Goal: Task Accomplishment & Management: Use online tool/utility

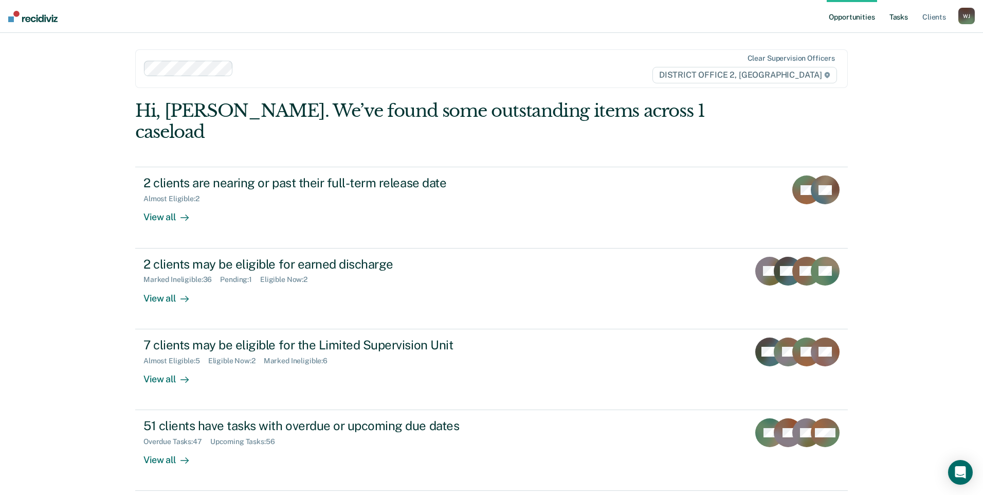
click at [907, 23] on link "Tasks" at bounding box center [899, 16] width 23 height 33
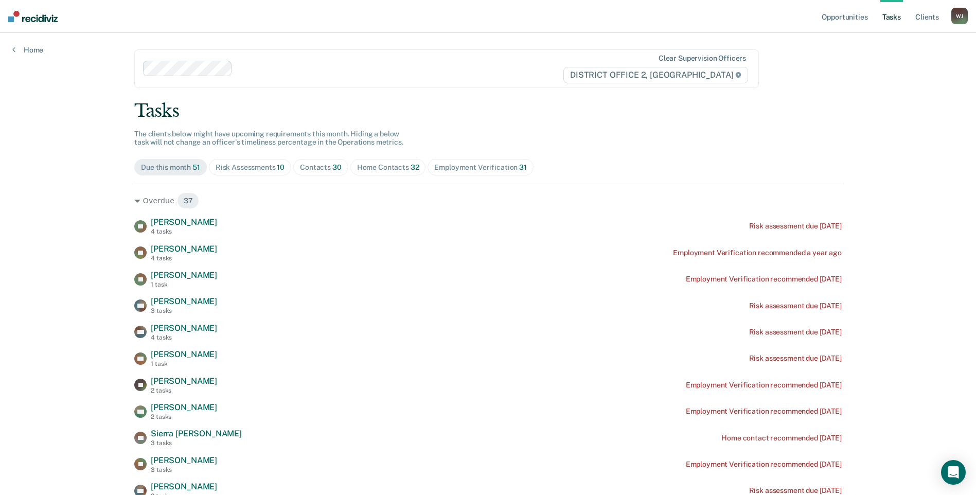
click at [313, 168] on div "Contacts 30" at bounding box center [321, 167] width 42 height 9
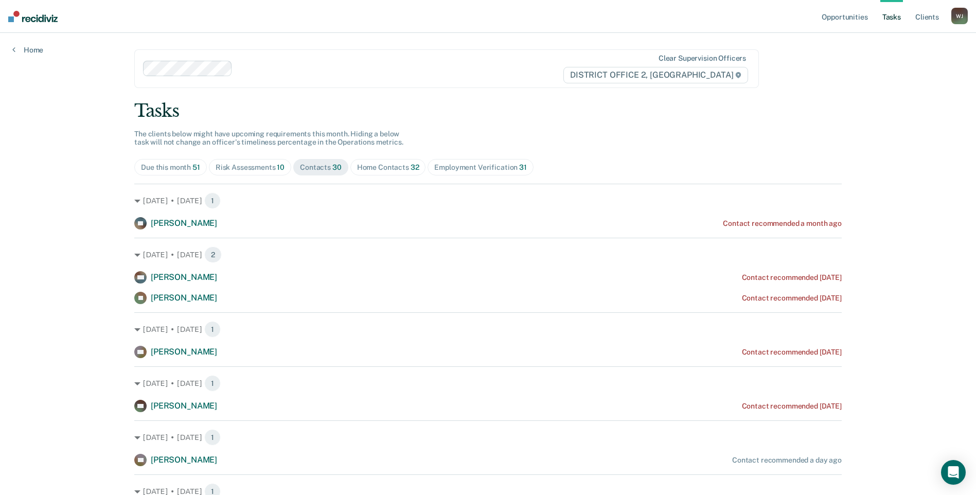
click at [262, 166] on div "Risk Assessments 10" at bounding box center [249, 167] width 69 height 9
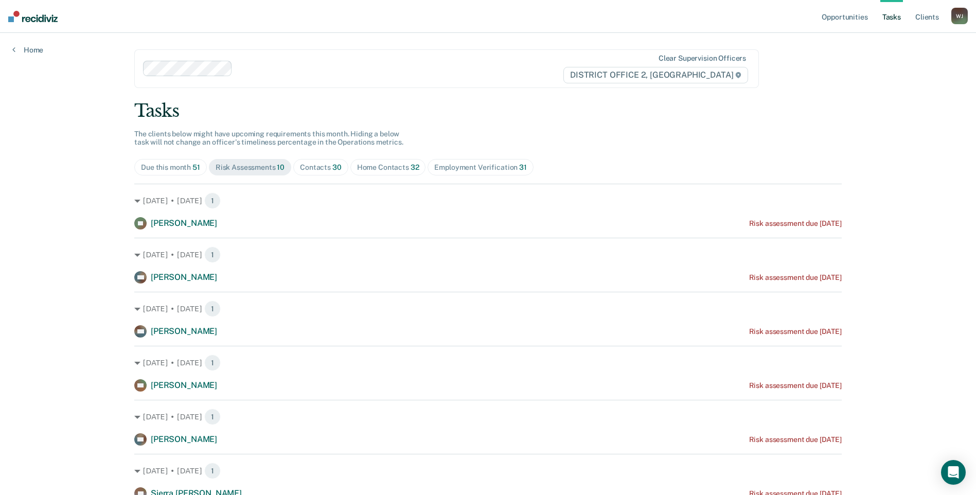
click at [333, 165] on span "30" at bounding box center [336, 167] width 9 height 8
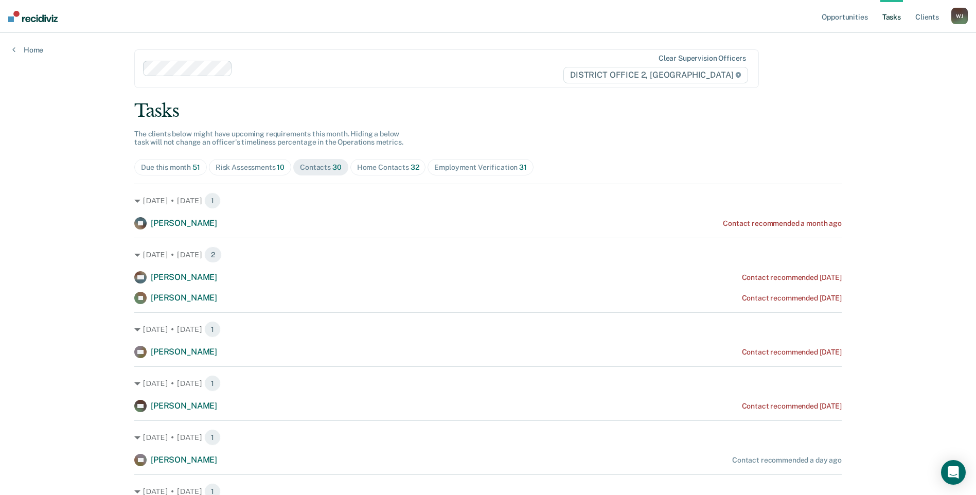
click at [374, 166] on div "Home Contacts 32" at bounding box center [388, 167] width 62 height 9
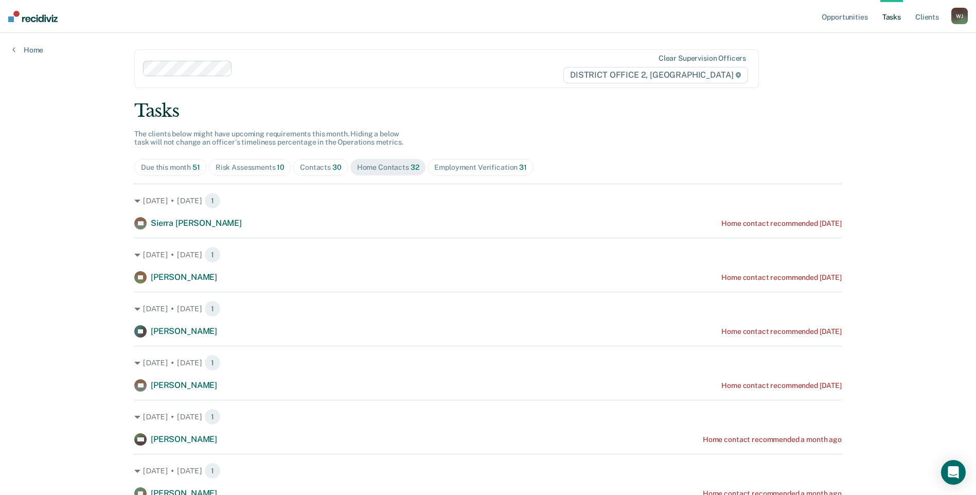
click at [314, 161] on span "Contacts 30" at bounding box center [320, 167] width 55 height 16
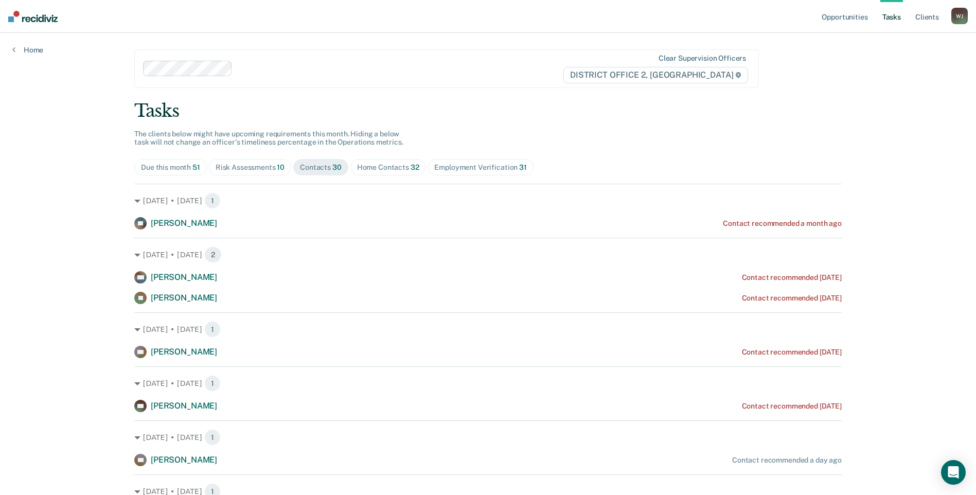
click at [267, 165] on div "Risk Assessments 10" at bounding box center [249, 167] width 69 height 9
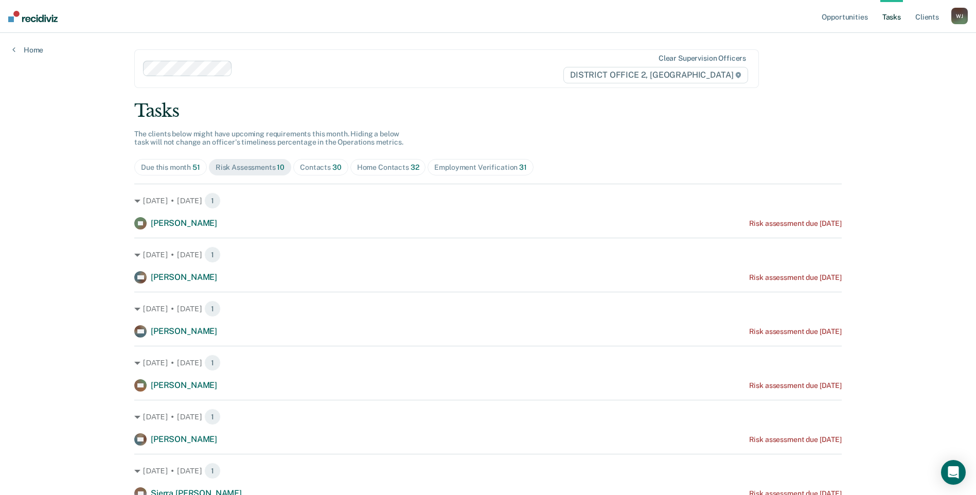
click at [341, 175] on div "Due this month 51 Risk Assessments 10 Contacts 30 Home Contacts 32 Employment V…" at bounding box center [487, 167] width 707 height 16
click at [334, 169] on span "30" at bounding box center [336, 167] width 9 height 8
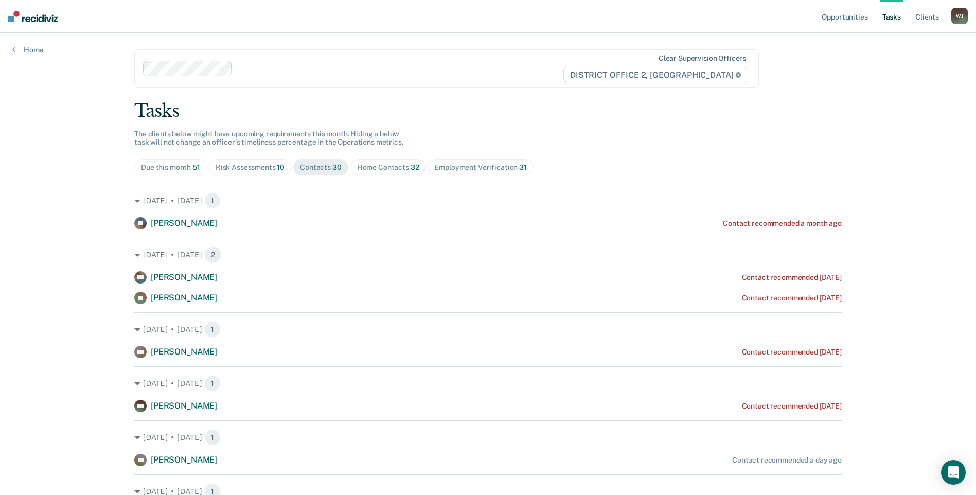
click at [266, 166] on div "Risk Assessments 10" at bounding box center [249, 167] width 69 height 9
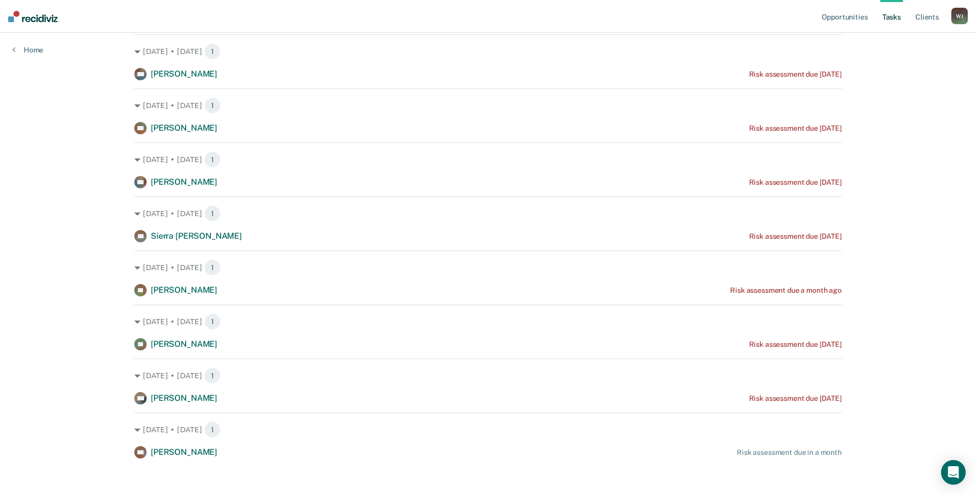
scroll to position [262, 0]
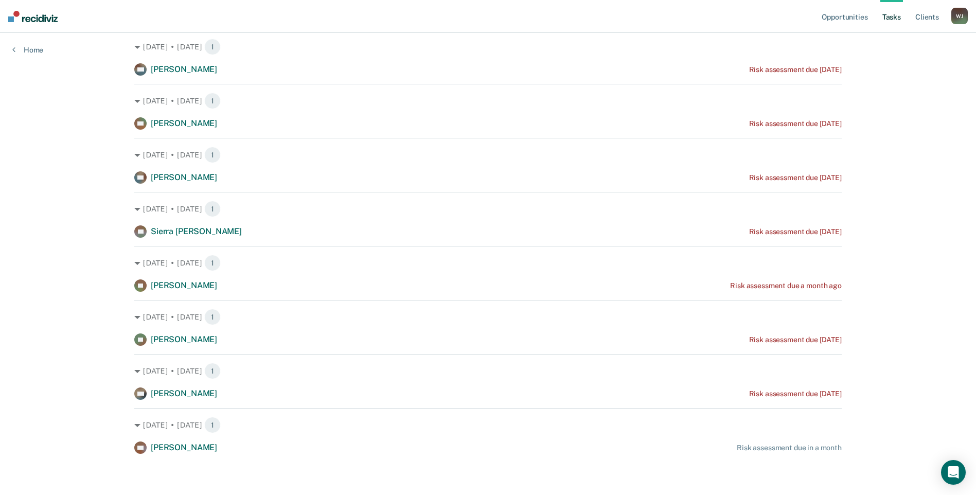
click at [161, 235] on span "Sierra [PERSON_NAME]" at bounding box center [196, 231] width 91 height 10
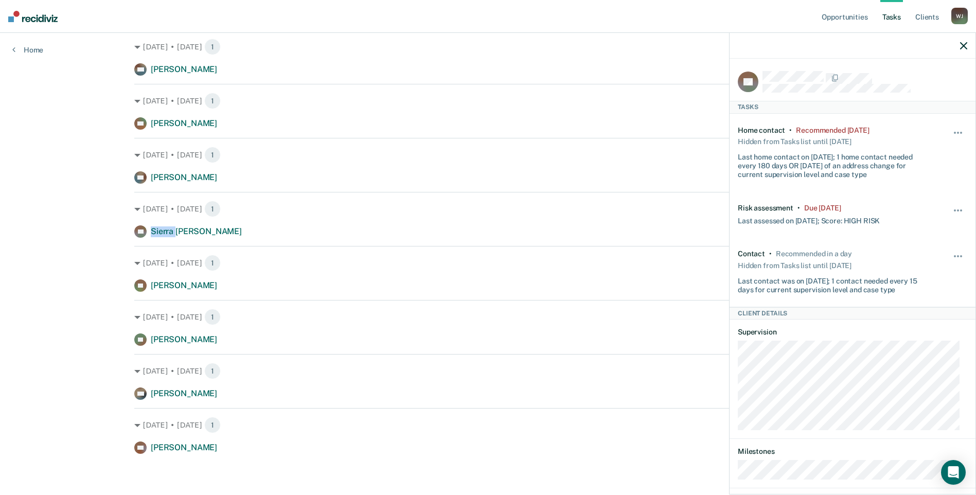
click at [954, 201] on div "Risk assessment • Due [DATE] Last assessed on [DATE]; Score: HIGH RISK Hide fro…" at bounding box center [851, 214] width 229 height 46
click at [960, 209] on span "button" at bounding box center [961, 210] width 2 height 2
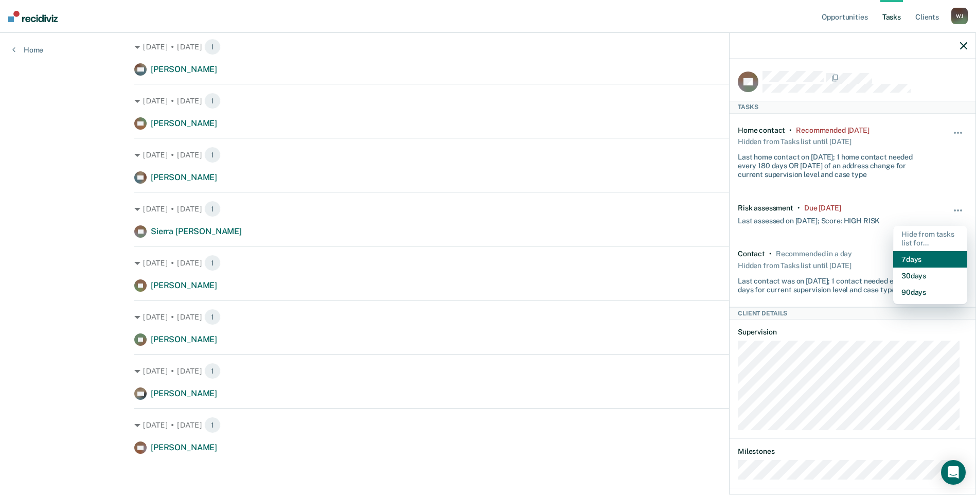
click at [925, 254] on button "7 days" at bounding box center [930, 259] width 74 height 16
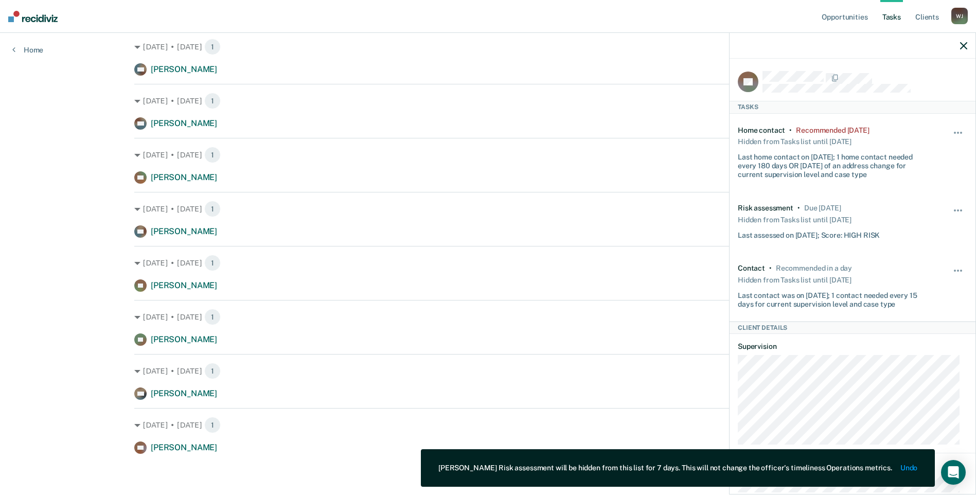
click at [966, 46] on icon "button" at bounding box center [963, 45] width 7 height 7
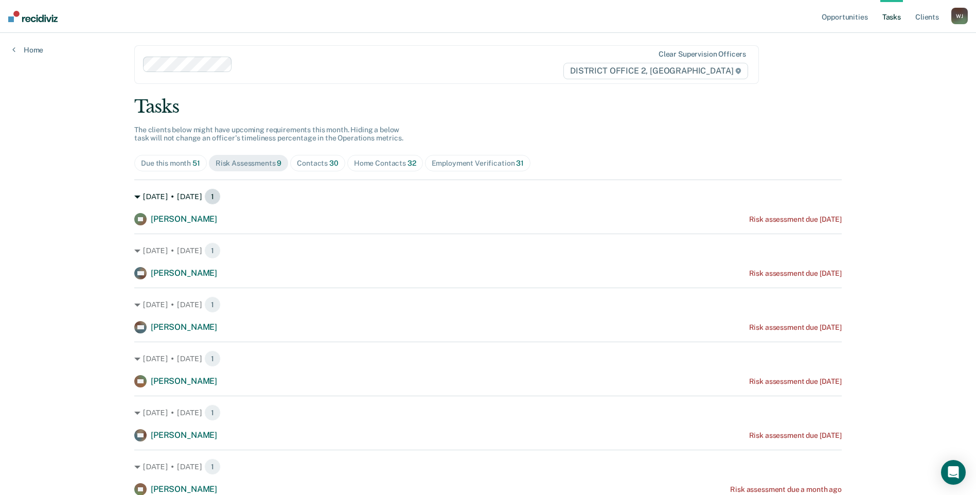
scroll to position [0, 0]
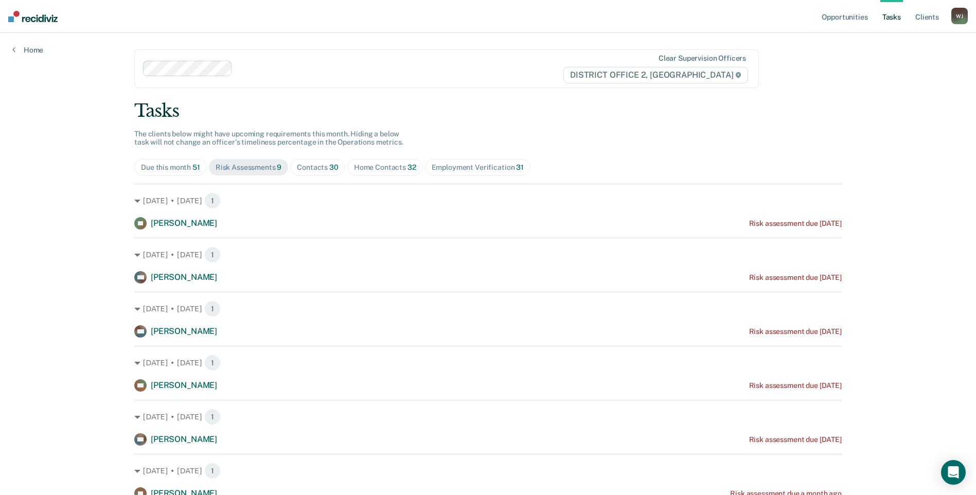
click at [327, 172] on span "Contacts 30" at bounding box center [317, 167] width 55 height 16
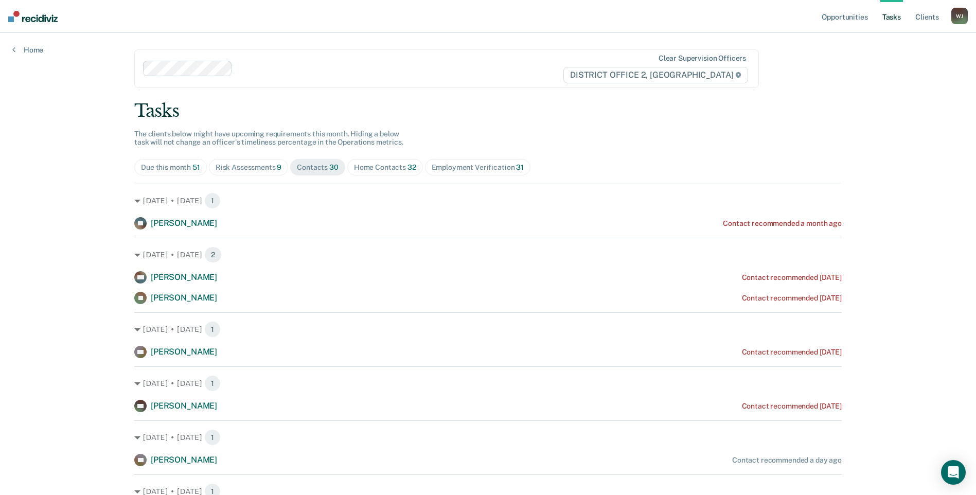
click at [365, 170] on div "Home Contacts 32" at bounding box center [385, 167] width 62 height 9
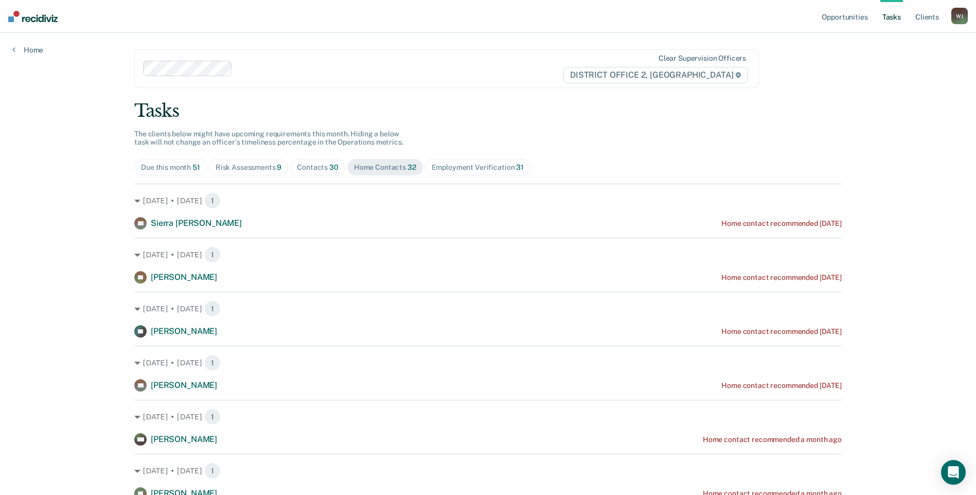
click at [298, 169] on div "Contacts 30" at bounding box center [318, 167] width 42 height 9
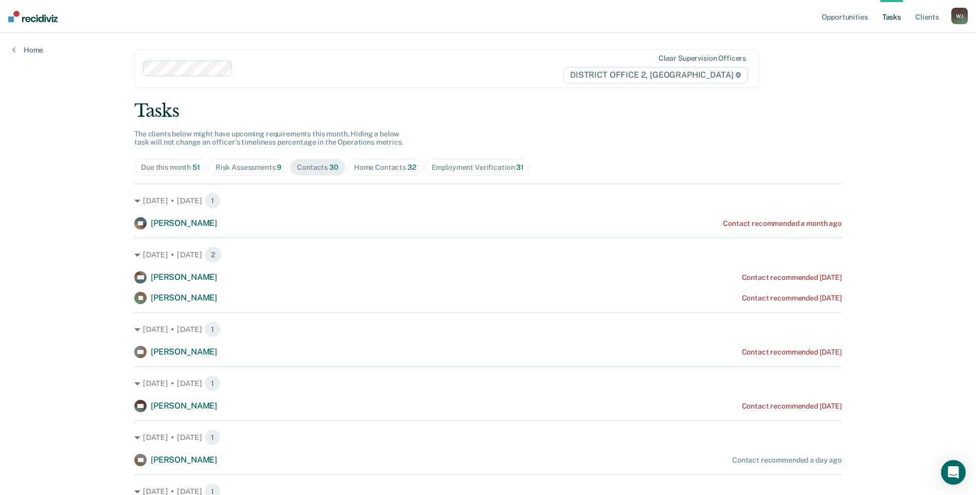
click at [264, 170] on div "Risk Assessments 9" at bounding box center [248, 167] width 66 height 9
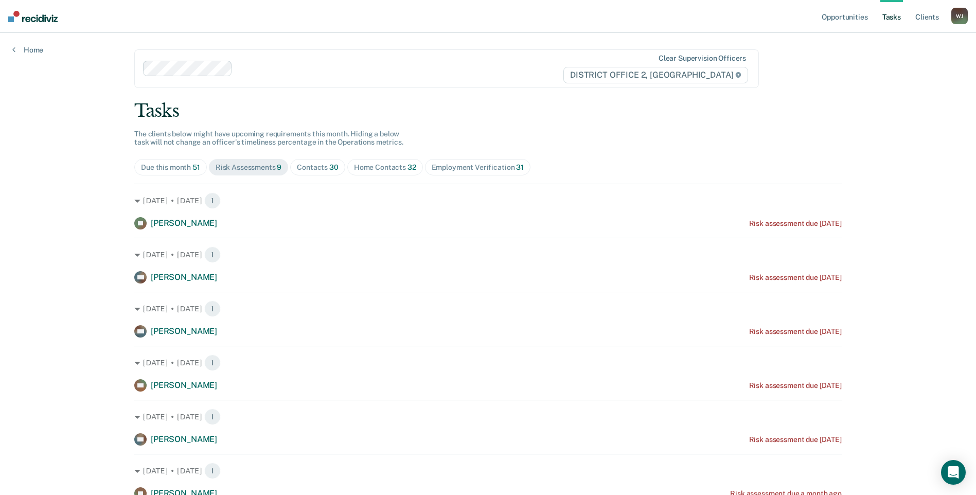
click at [381, 171] on div "Home Contacts 32" at bounding box center [385, 167] width 62 height 9
click at [312, 161] on span "Contacts 30" at bounding box center [317, 167] width 55 height 16
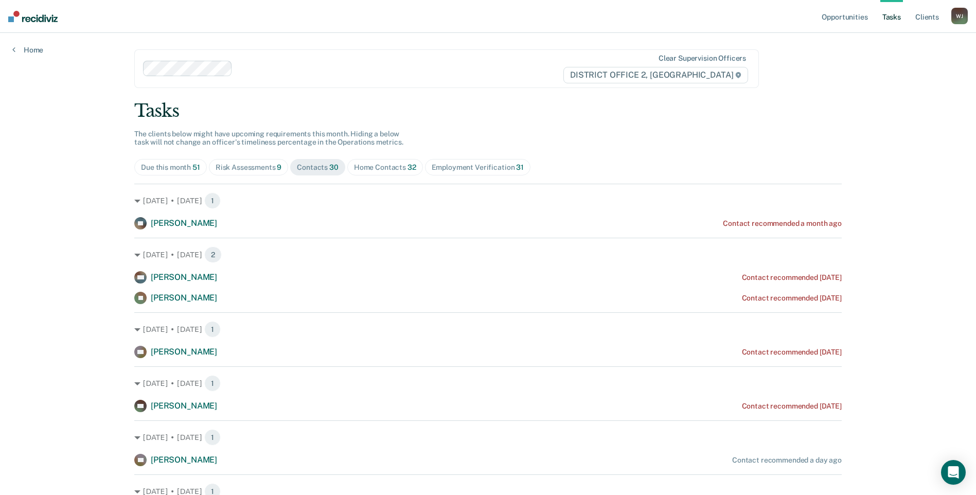
click at [360, 162] on span "Home Contacts 32" at bounding box center [385, 167] width 76 height 16
